Goal: Find specific page/section: Find specific page/section

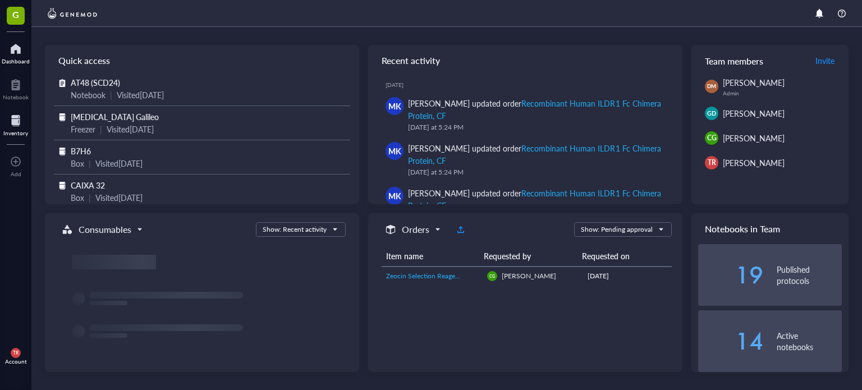
click at [10, 121] on div at bounding box center [15, 121] width 25 height 18
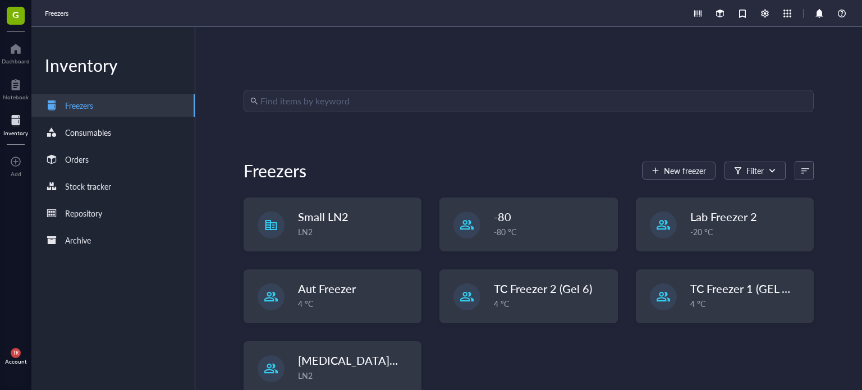
click at [334, 103] on input "search" at bounding box center [533, 100] width 546 height 21
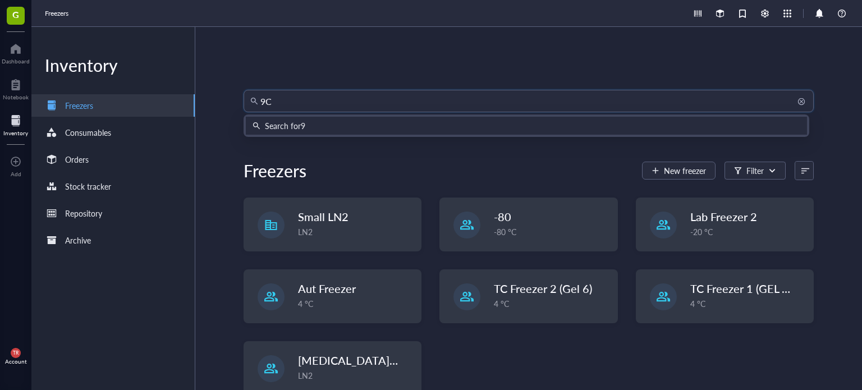
type input "9C5"
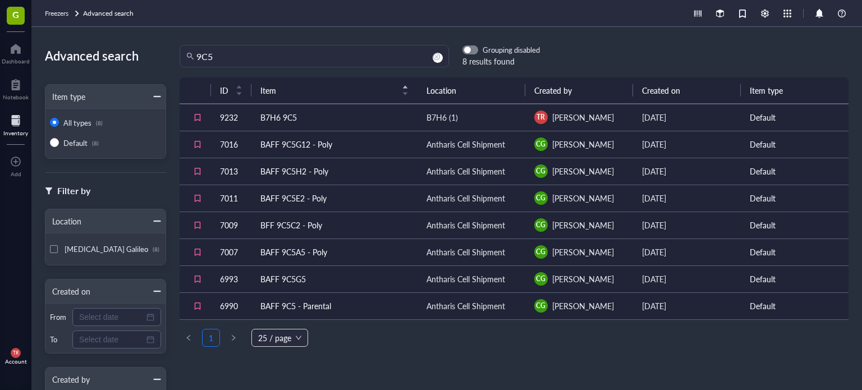
click at [334, 113] on td "B7H6 9C5" at bounding box center [334, 117] width 166 height 27
drag, startPoint x: 240, startPoint y: 53, endPoint x: 18, endPoint y: 54, distance: 222.2
click at [6, 50] on div "G Dashboard Notebook Inventory To pick up a draggable item, press the space bar…" at bounding box center [431, 195] width 862 height 390
type input "4D9"
